Goal: Transaction & Acquisition: Purchase product/service

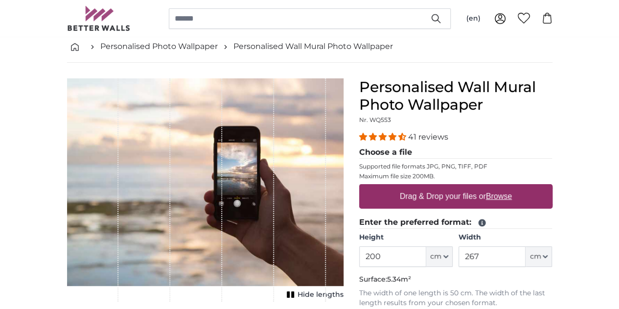
scroll to position [98, 0]
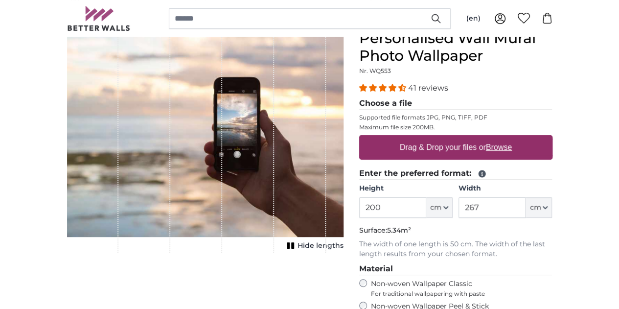
drag, startPoint x: 455, startPoint y: 208, endPoint x: 405, endPoint y: 204, distance: 50.1
click at [405, 204] on product-detail "Cancel Crop image Hide lengths Personalised Wall Mural Photo Wallpaper Nr. WQ55…" at bounding box center [309, 251] width 501 height 474
type input "250"
type input "50"
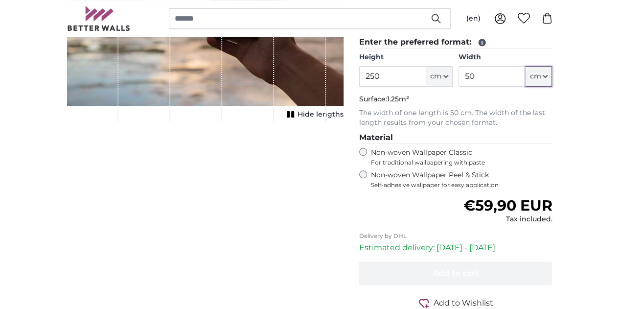
scroll to position [245, 0]
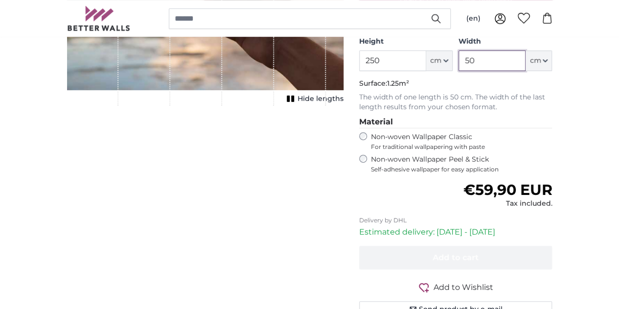
drag, startPoint x: 539, startPoint y: 60, endPoint x: 487, endPoint y: 54, distance: 52.7
click at [487, 54] on div "Height 250 ft cm Centimeter (cm) Inches (inch) Feet (ft. in.) Width 50 ft cm Ce…" at bounding box center [455, 54] width 193 height 34
drag, startPoint x: 543, startPoint y: 61, endPoint x: 507, endPoint y: 55, distance: 36.6
click at [507, 55] on div "Height 250 ft cm Centimeter (cm) Inches (inch) Feet (ft. in.) Width 100 ft cm C…" at bounding box center [455, 54] width 193 height 34
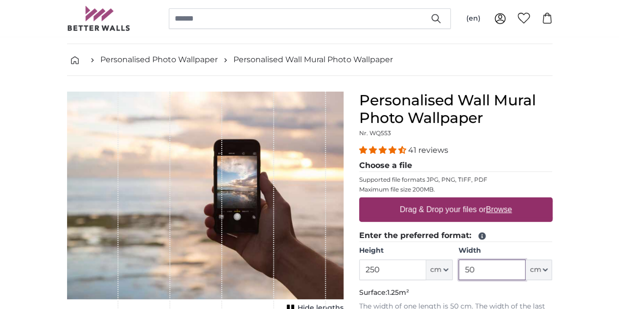
scroll to position [49, 0]
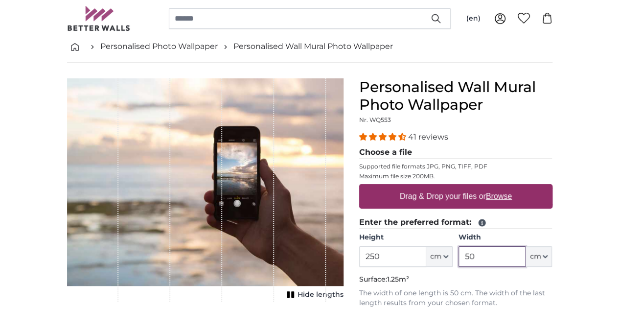
type input "50"
click at [496, 196] on label "Drag & Drop your files or Browse" at bounding box center [456, 197] width 120 height 20
click at [496, 187] on input "Drag & Drop your files or Browse" at bounding box center [455, 185] width 193 height 3
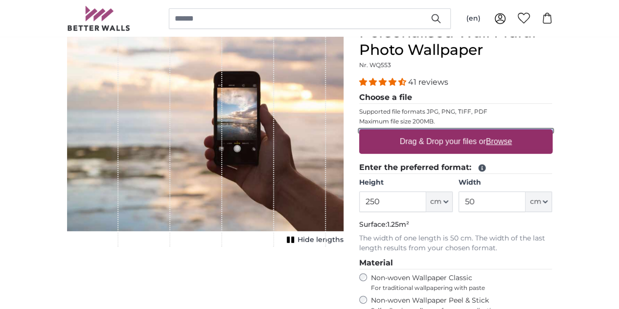
scroll to position [98, 0]
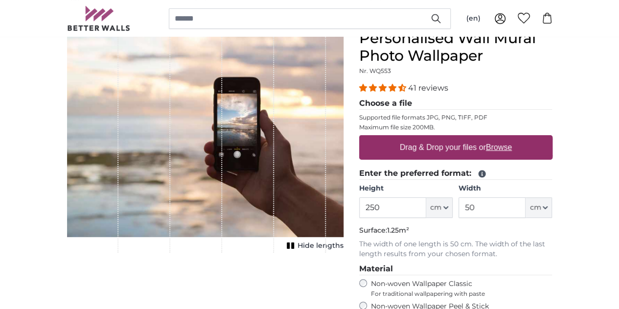
click at [515, 145] on label "Drag & Drop your files or Browse" at bounding box center [456, 148] width 120 height 20
click at [529, 138] on input "Drag & Drop your files or Browse" at bounding box center [455, 136] width 193 height 3
type input "**********"
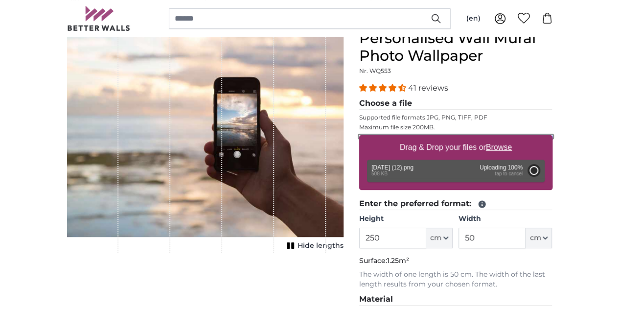
type input "71"
type input "118.6"
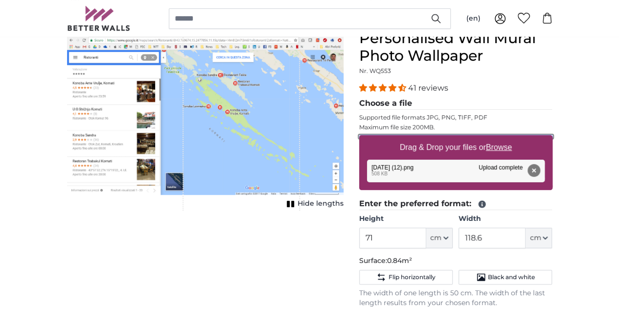
scroll to position [147, 0]
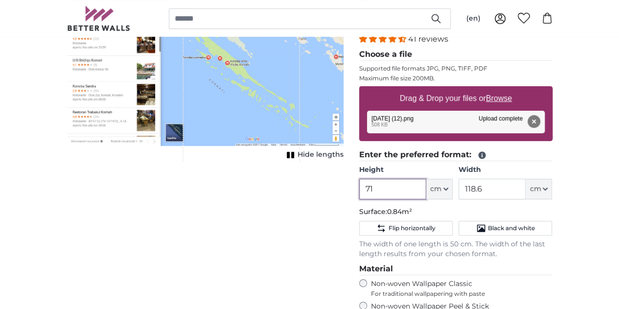
click at [426, 188] on input "71" at bounding box center [392, 189] width 67 height 21
click at [426, 189] on input "71" at bounding box center [392, 189] width 67 height 21
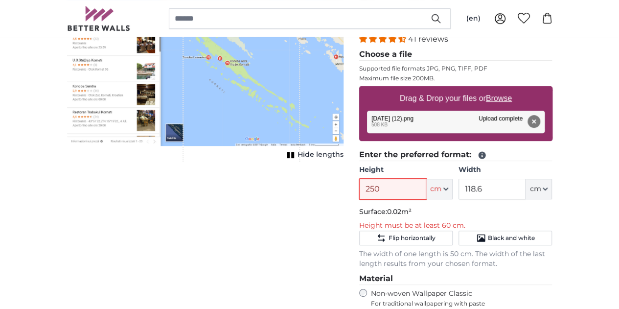
type input "250"
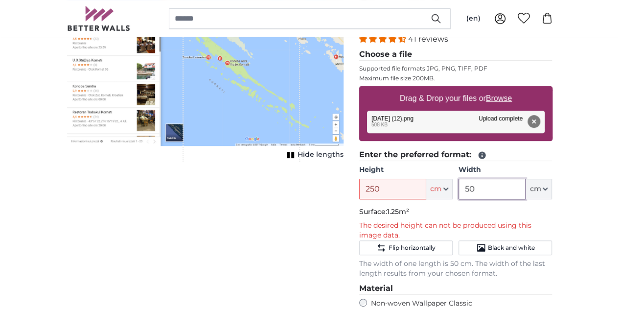
type input "50"
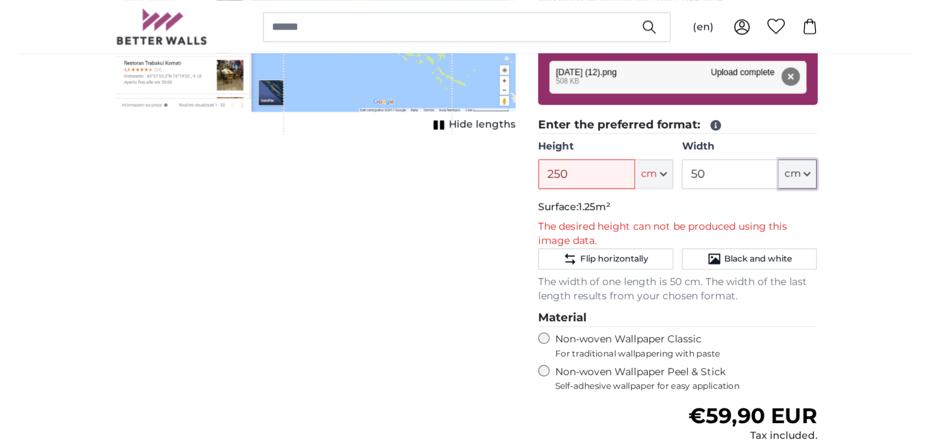
scroll to position [196, 0]
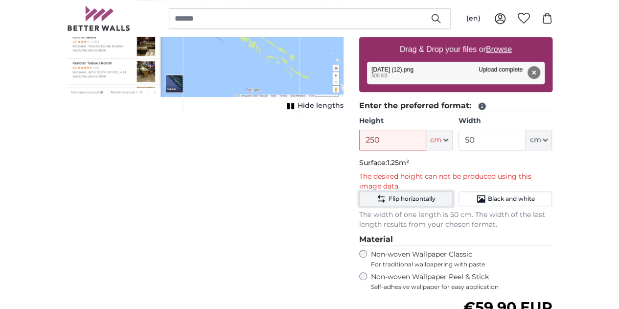
click at [435, 200] on span "Flip horizontally" at bounding box center [411, 199] width 47 height 8
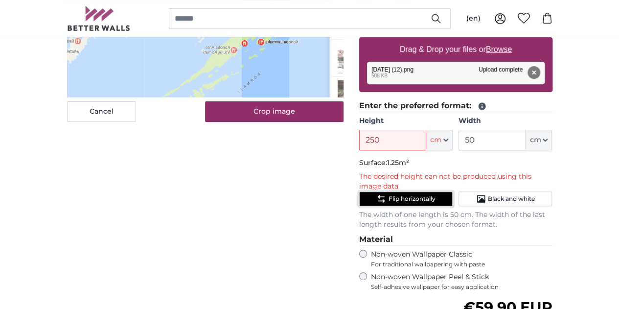
click at [435, 196] on span "Flip horizontally" at bounding box center [411, 199] width 47 height 8
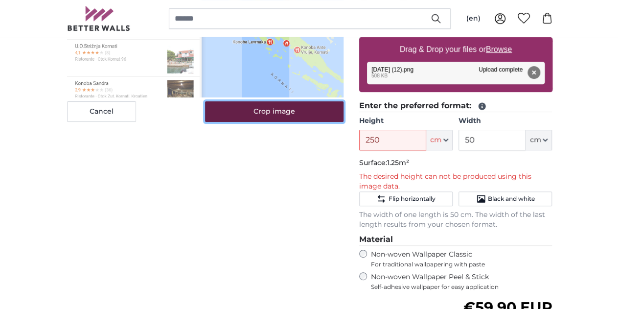
click at [283, 122] on button "Crop image" at bounding box center [274, 111] width 139 height 21
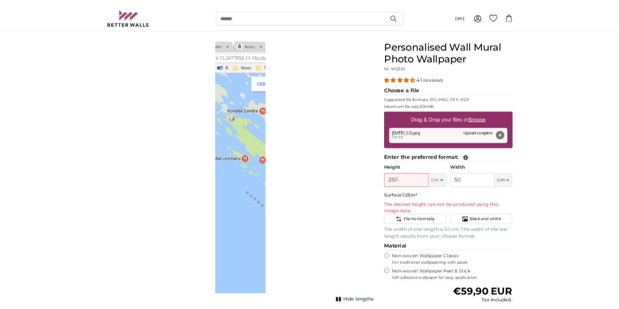
scroll to position [98, 0]
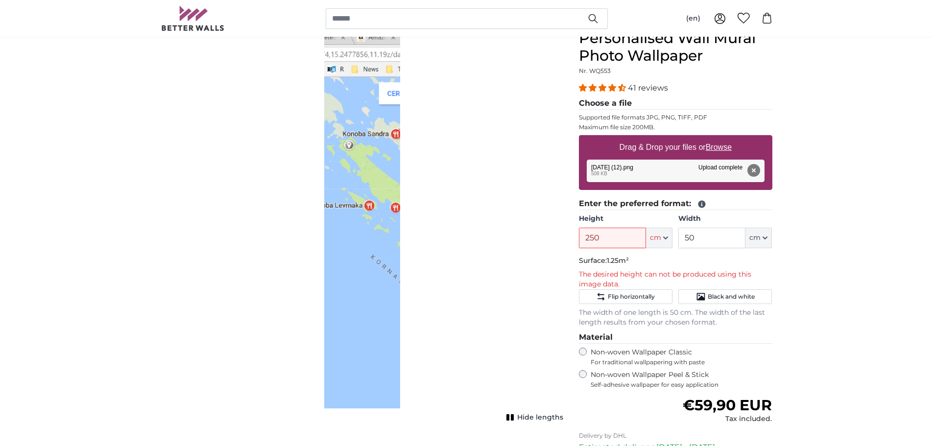
click at [440, 209] on div "Hide lengths" at bounding box center [362, 225] width 402 height 392
